Goal: Transaction & Acquisition: Purchase product/service

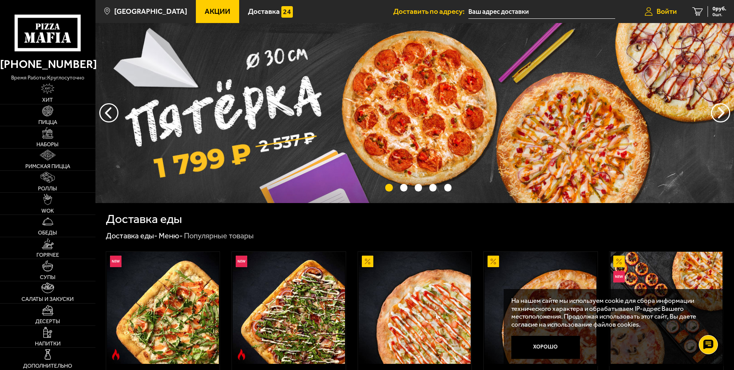
click at [657, 5] on link "Войти" at bounding box center [661, 11] width 48 height 23
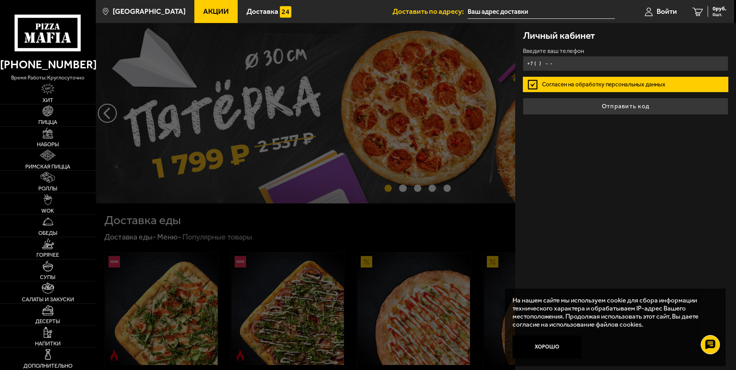
click at [564, 63] on input "+7 ( ) - -" at bounding box center [626, 63] width 206 height 15
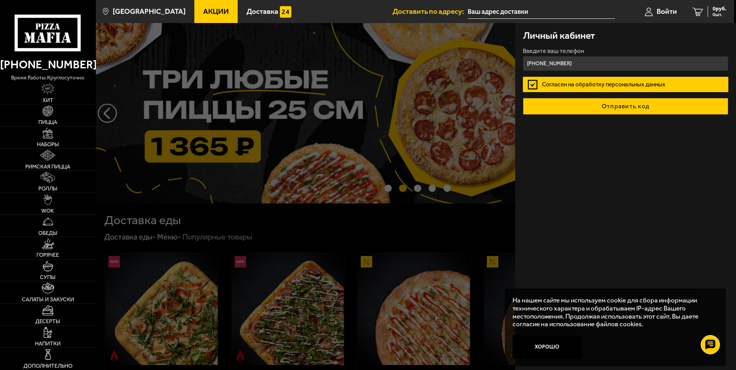
type input "[PHONE_NUMBER]"
click at [601, 103] on button "Отправить код" at bounding box center [626, 106] width 206 height 17
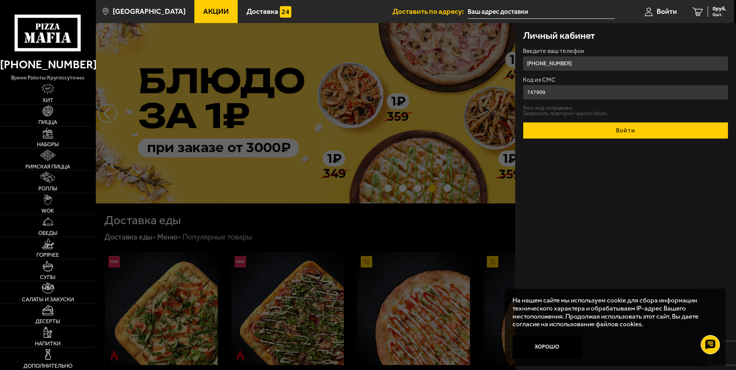
type input "747909"
click at [626, 127] on button "Войти" at bounding box center [626, 130] width 206 height 17
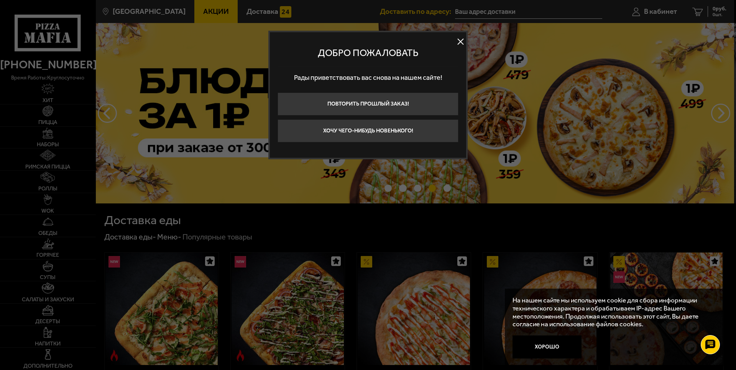
click at [463, 42] on button at bounding box center [461, 42] width 12 height 12
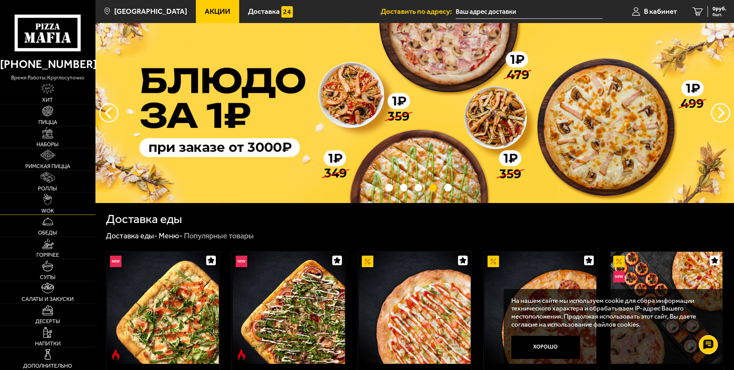
click at [64, 207] on link "WOK" at bounding box center [47, 204] width 95 height 22
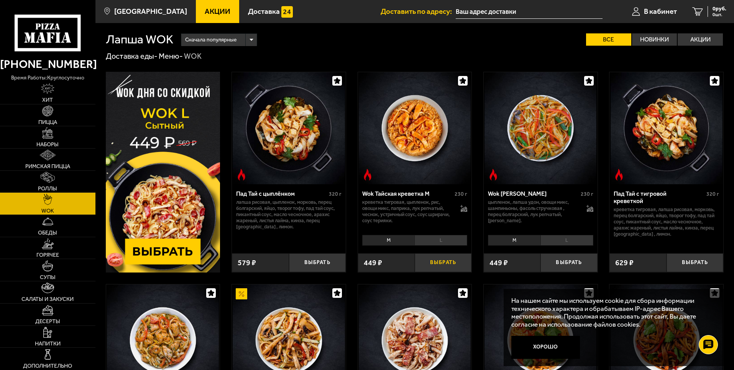
click at [445, 260] on button "Выбрать" at bounding box center [443, 262] width 57 height 19
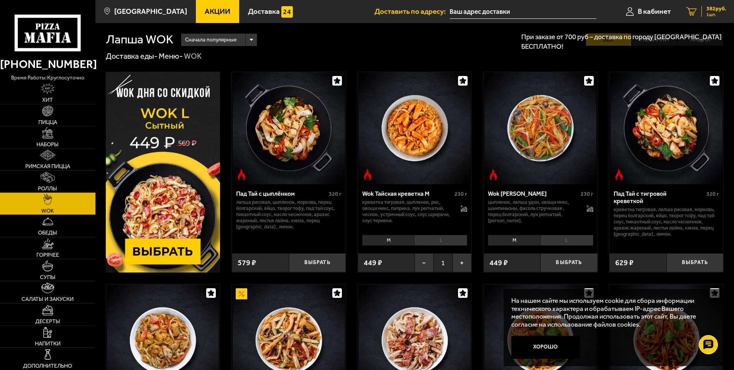
click at [707, 4] on link "1 382 руб. 1 шт." at bounding box center [707, 11] width 56 height 23
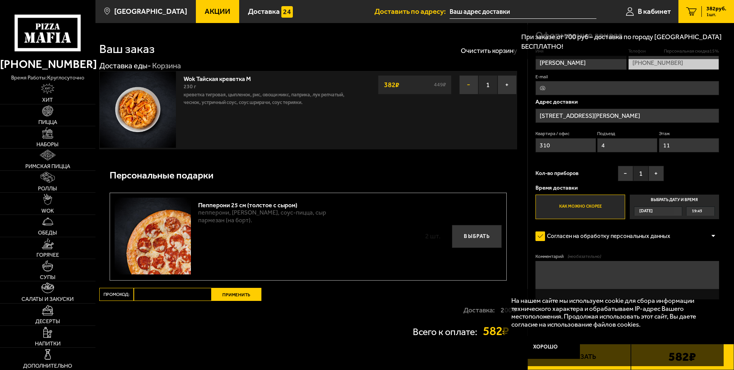
click at [465, 89] on button "−" at bounding box center [468, 84] width 19 height 19
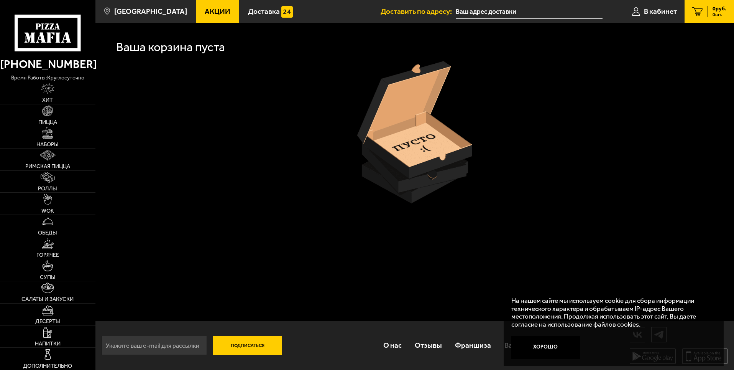
click at [78, 37] on use at bounding box center [48, 33] width 66 height 36
